Goal: Find specific page/section: Find specific page/section

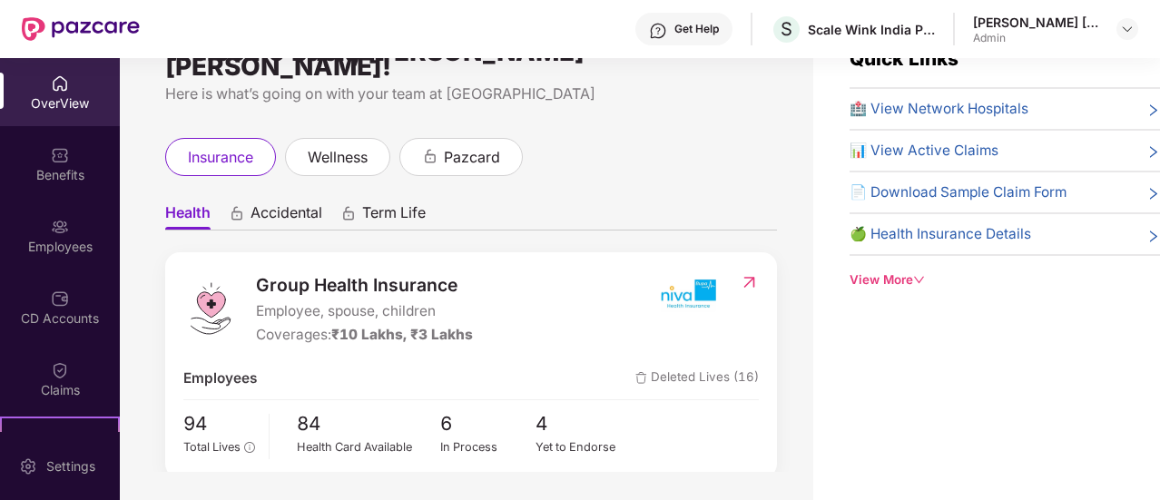
scroll to position [58, 0]
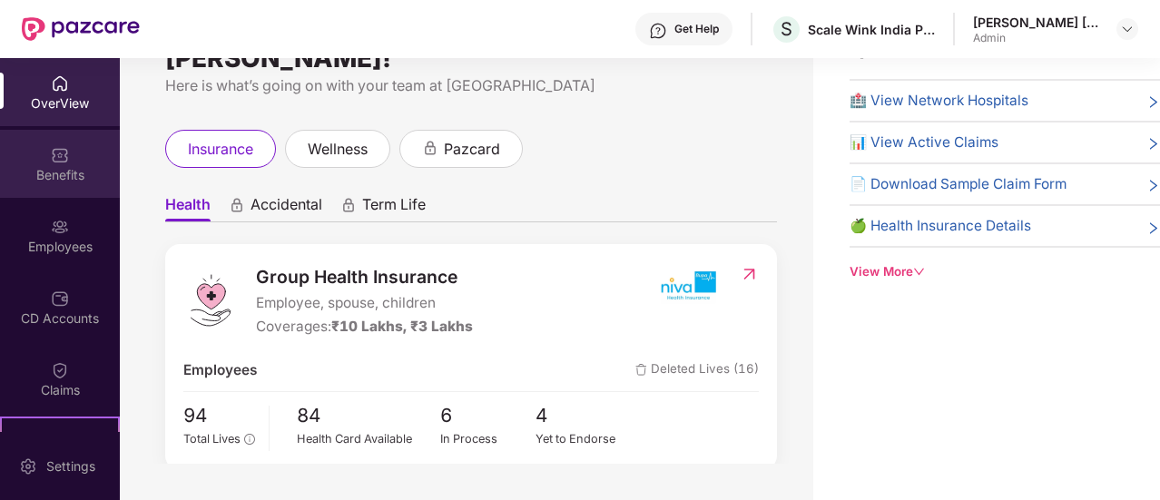
click at [40, 150] on div "Benefits" at bounding box center [60, 164] width 120 height 68
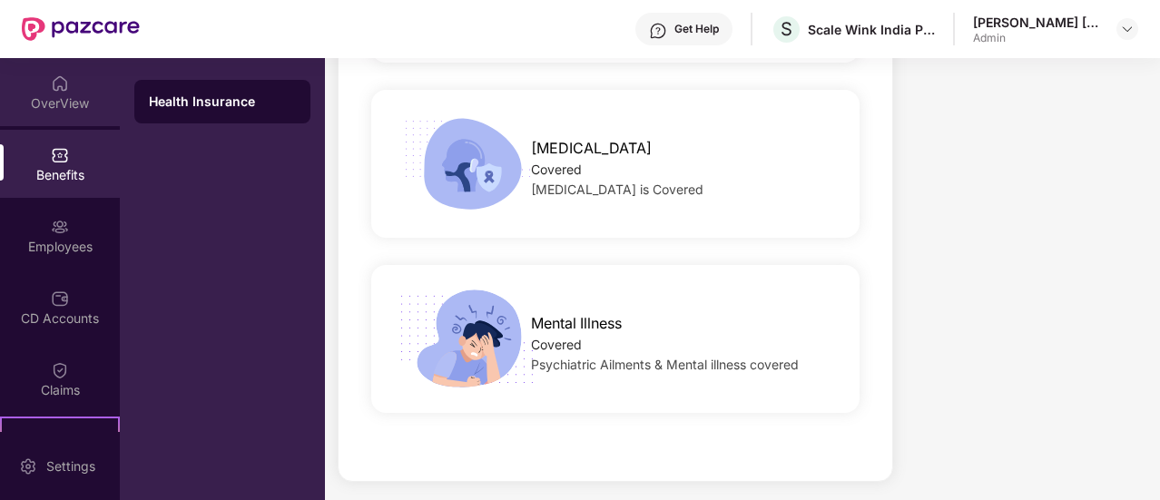
click at [75, 94] on div "OverView" at bounding box center [60, 103] width 120 height 18
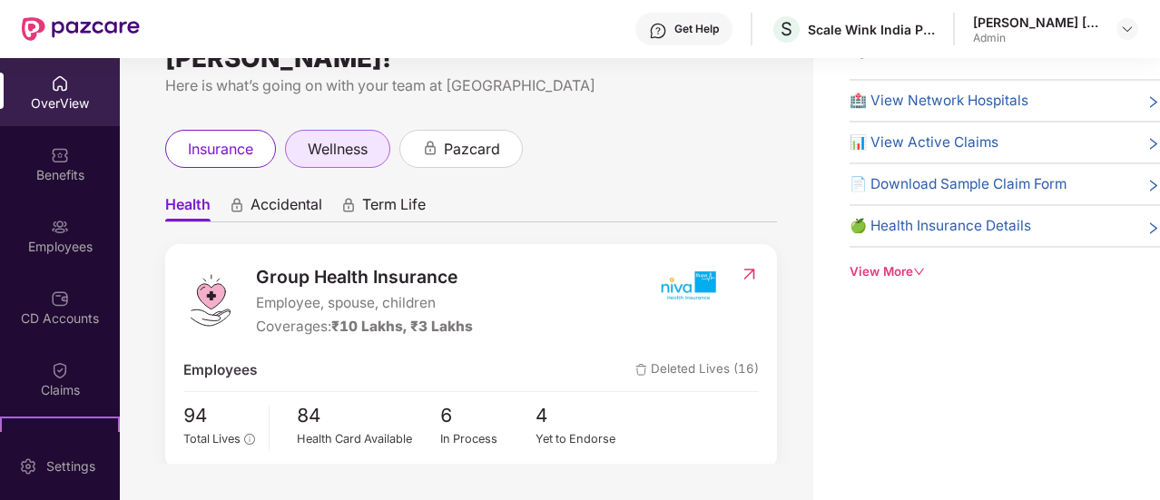
click at [352, 139] on span "wellness" at bounding box center [338, 149] width 60 height 23
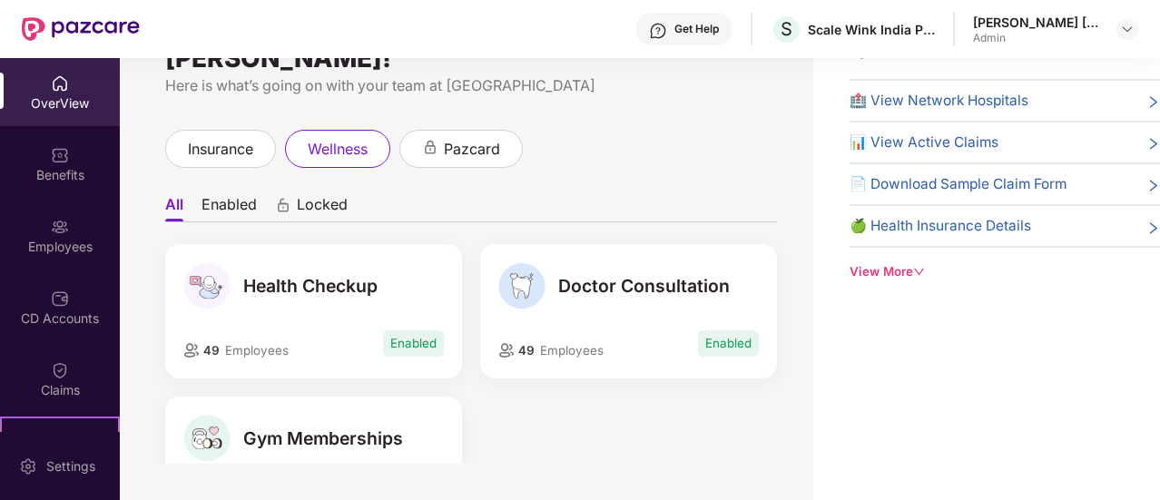
click at [882, 271] on div "View More" at bounding box center [1005, 271] width 310 height 19
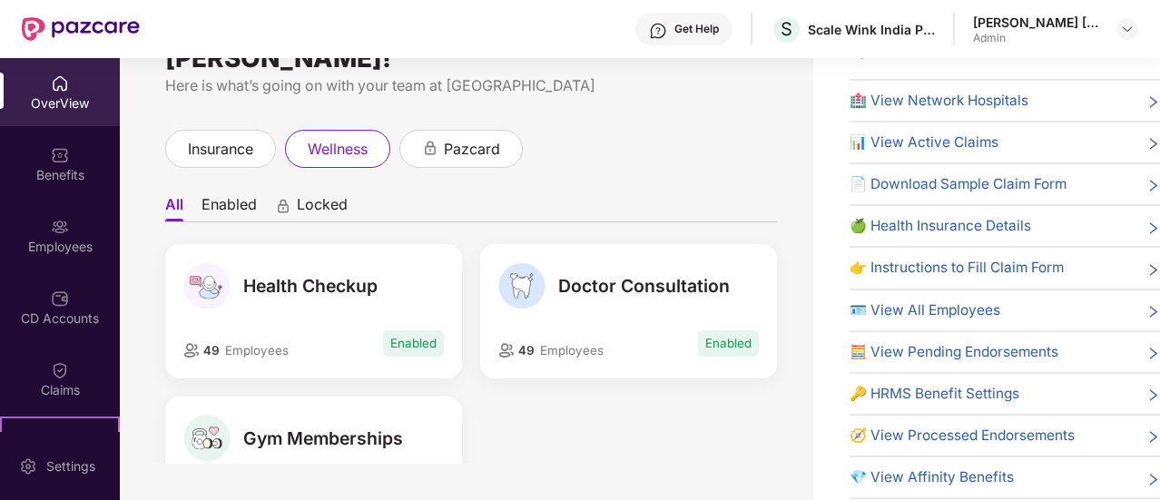
click at [984, 467] on span "💎 View Affinity Benefits" at bounding box center [932, 478] width 164 height 22
click at [1149, 473] on icon "right" at bounding box center [1153, 480] width 14 height 14
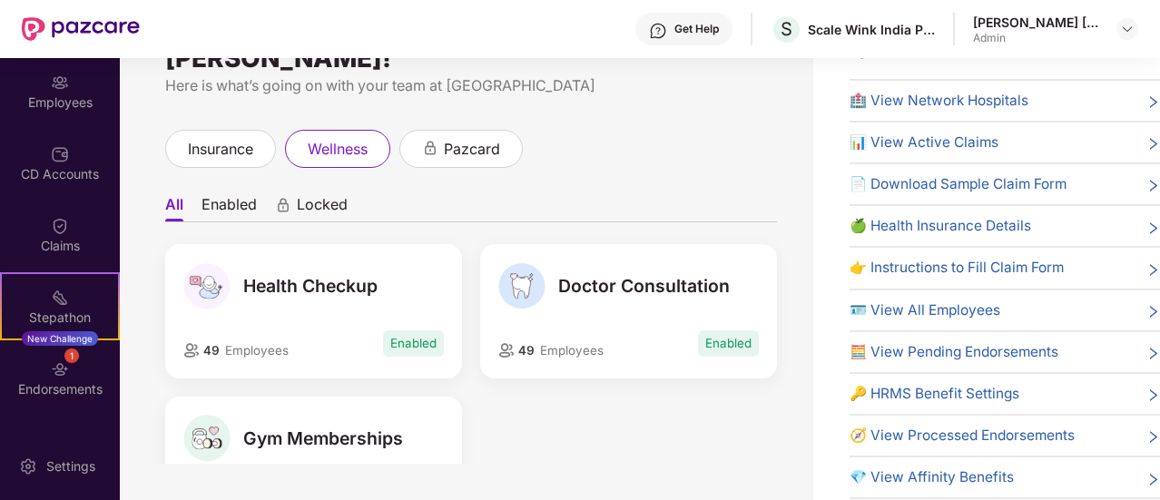
scroll to position [199, 0]
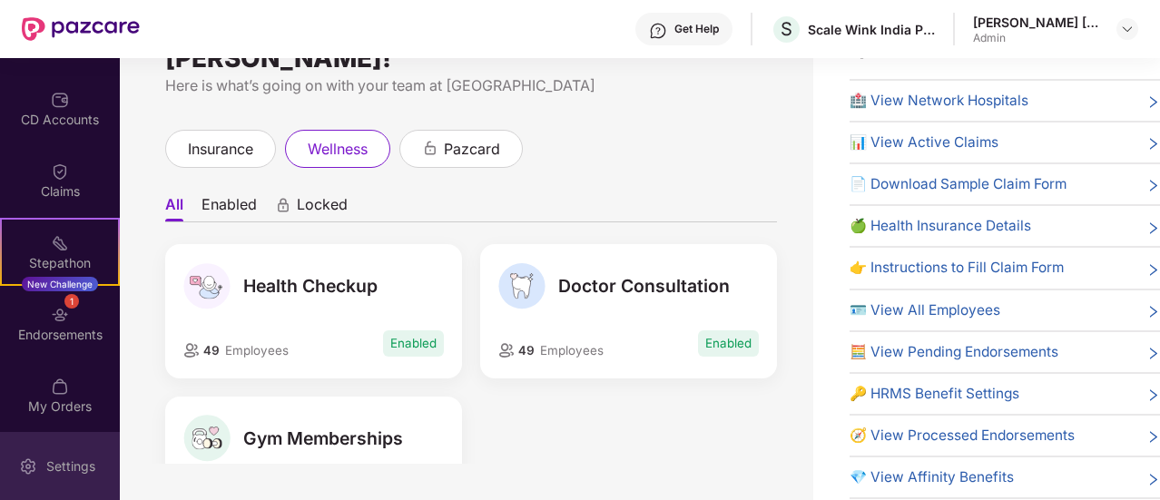
click at [78, 467] on div "Settings" at bounding box center [71, 466] width 60 height 18
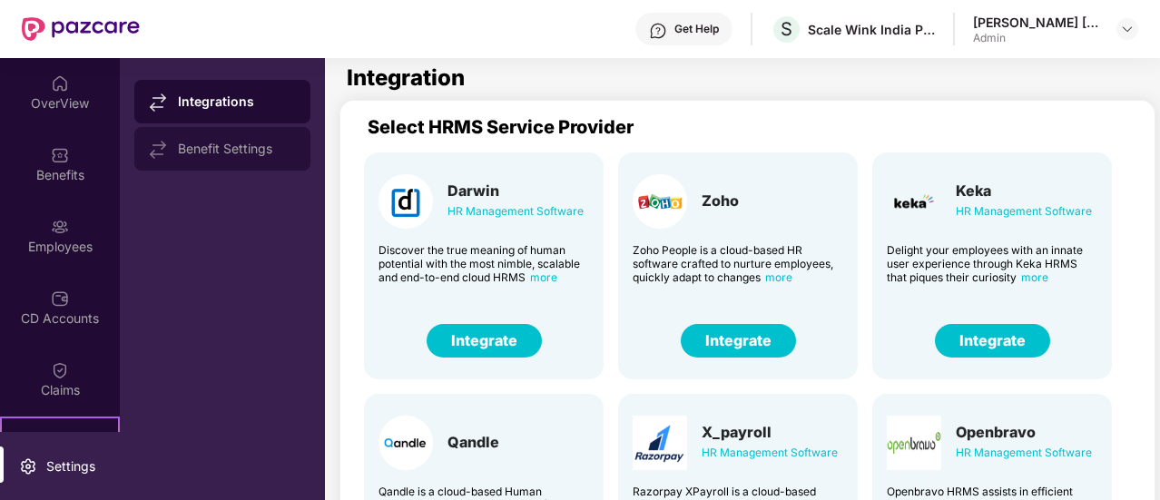
click at [226, 155] on div "Benefit Settings" at bounding box center [237, 149] width 118 height 15
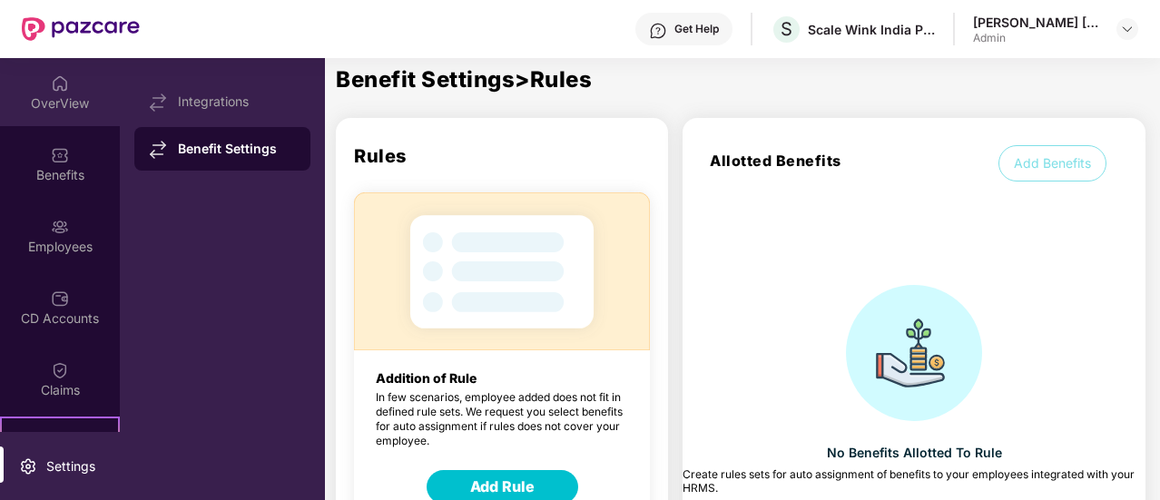
click at [67, 103] on div "OverView" at bounding box center [60, 103] width 120 height 18
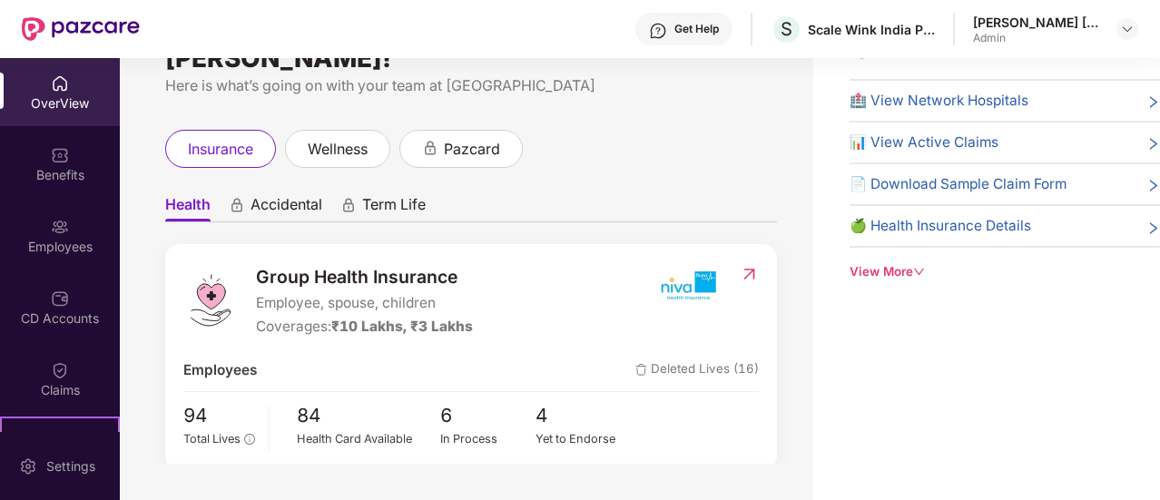
scroll to position [57, 0]
click at [296, 200] on span "Accidental" at bounding box center [286, 209] width 72 height 26
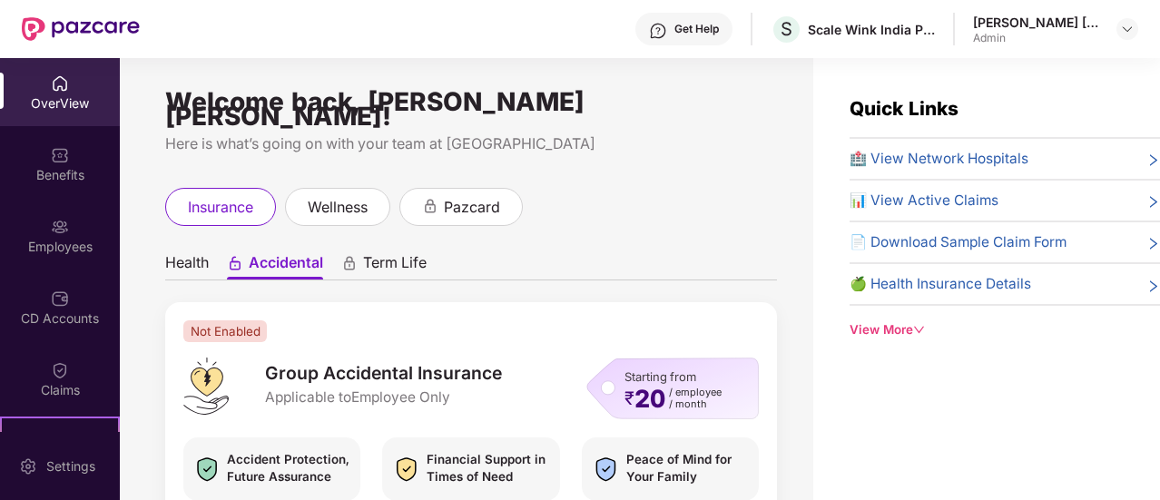
click at [423, 253] on span "Term Life" at bounding box center [395, 266] width 64 height 26
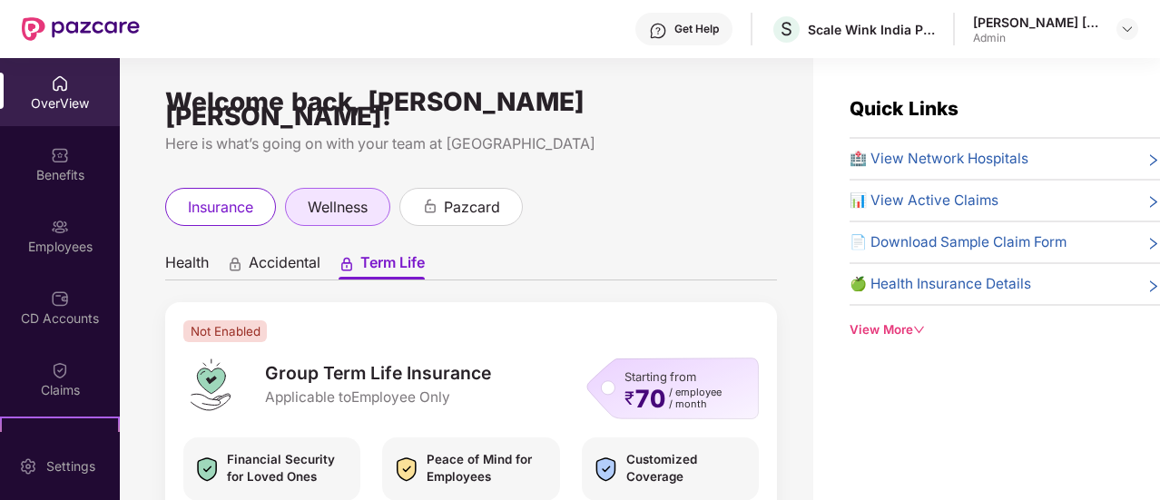
click at [343, 196] on span "wellness" at bounding box center [338, 207] width 60 height 23
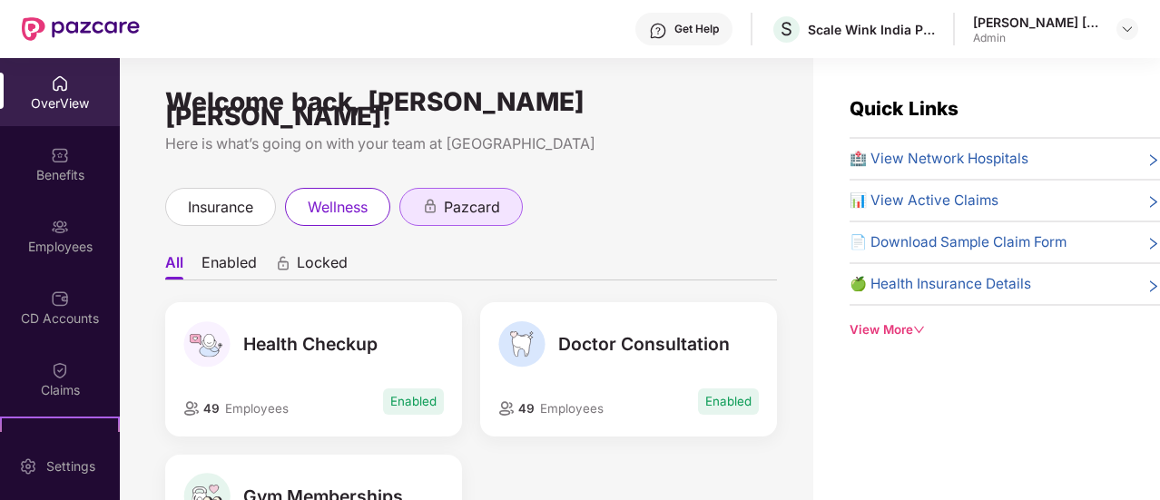
click at [463, 198] on span "pazcard" at bounding box center [472, 207] width 56 height 23
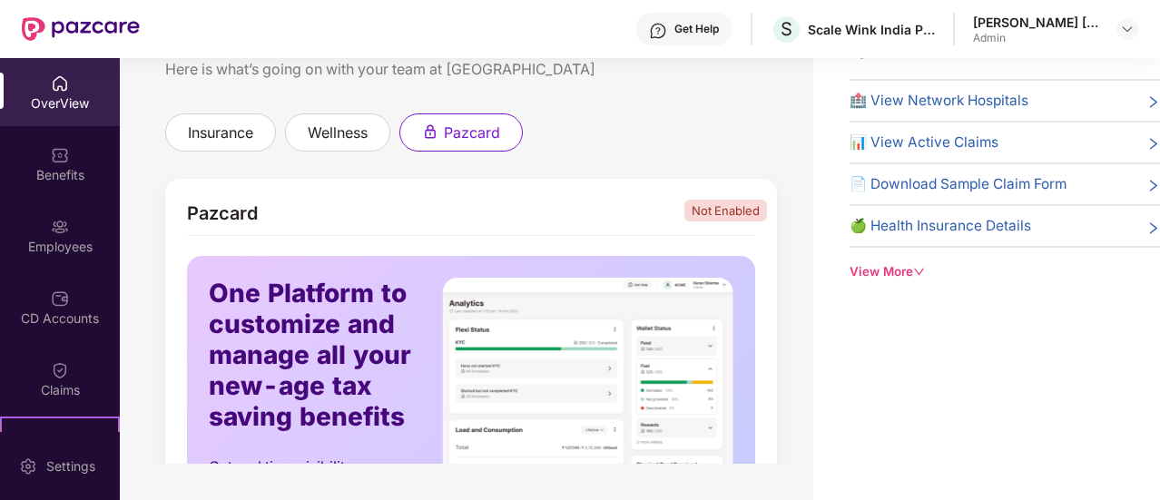
scroll to position [15, 0]
click at [249, 128] on span "insurance" at bounding box center [220, 134] width 65 height 23
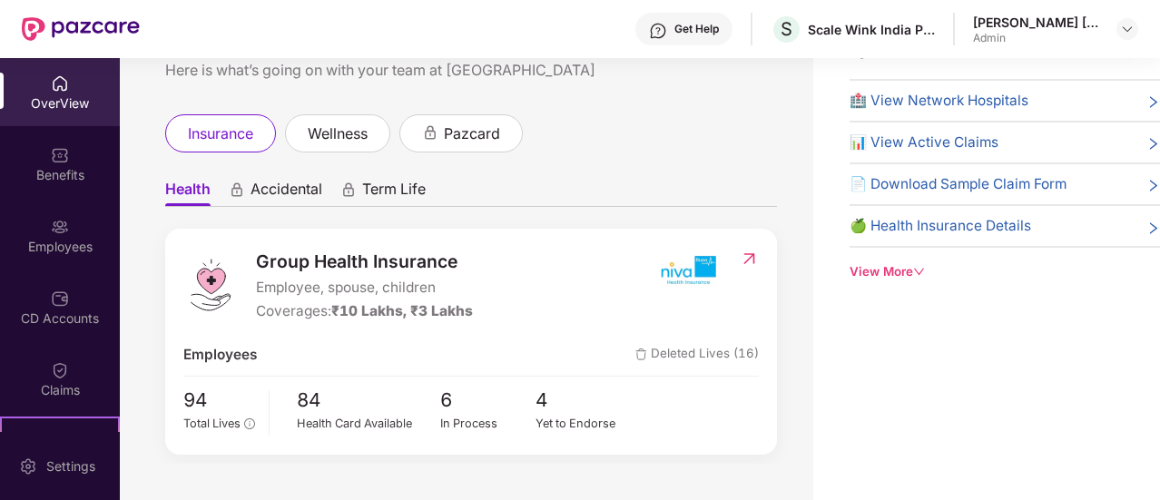
click at [296, 180] on span "Accidental" at bounding box center [286, 193] width 72 height 26
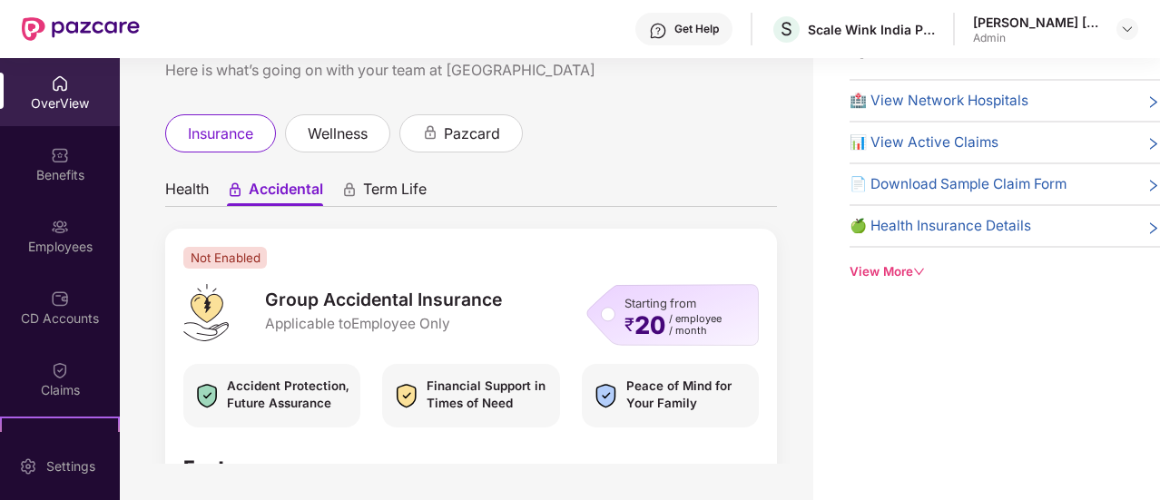
click at [389, 180] on span "Term Life" at bounding box center [395, 193] width 64 height 26
